Goal: Task Accomplishment & Management: Complete application form

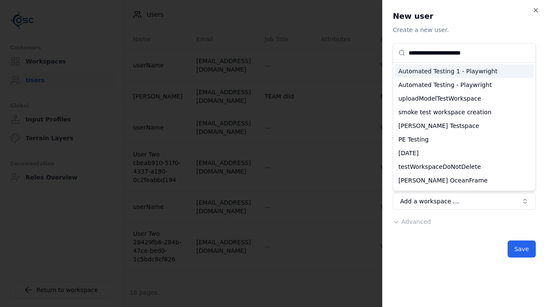
type input "**********"
click at [464, 174] on div "testWorkspaceDoNotDelete" at bounding box center [464, 167] width 139 height 14
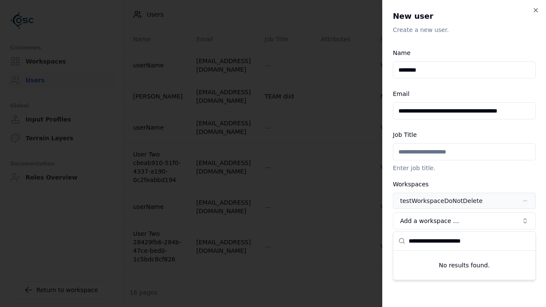
click at [410, 242] on span "Advanced" at bounding box center [415, 241] width 29 height 7
click at [0, 0] on button "Editor" at bounding box center [0, 0] width 0 height 0
